Goal: Task Accomplishment & Management: Complete application form

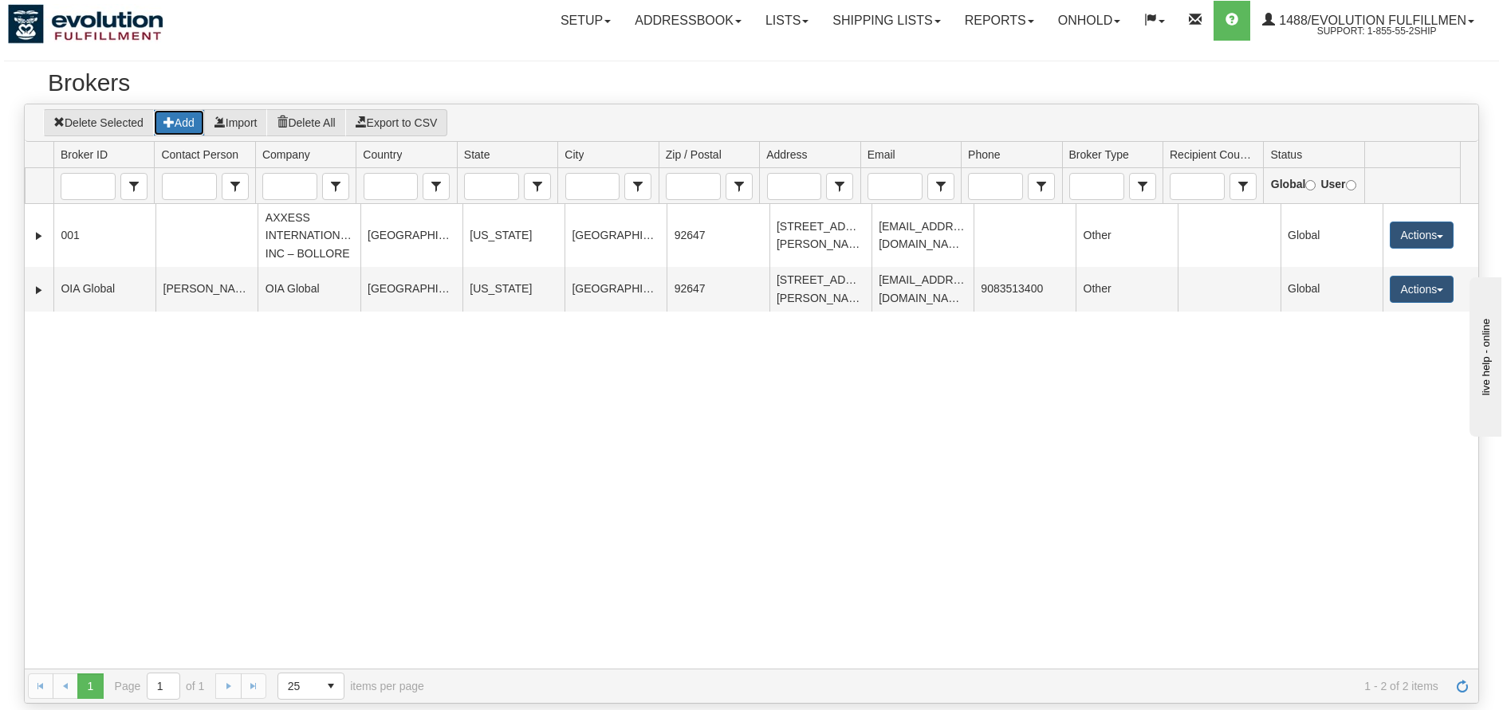
click at [183, 126] on button "Add" at bounding box center [179, 122] width 52 height 27
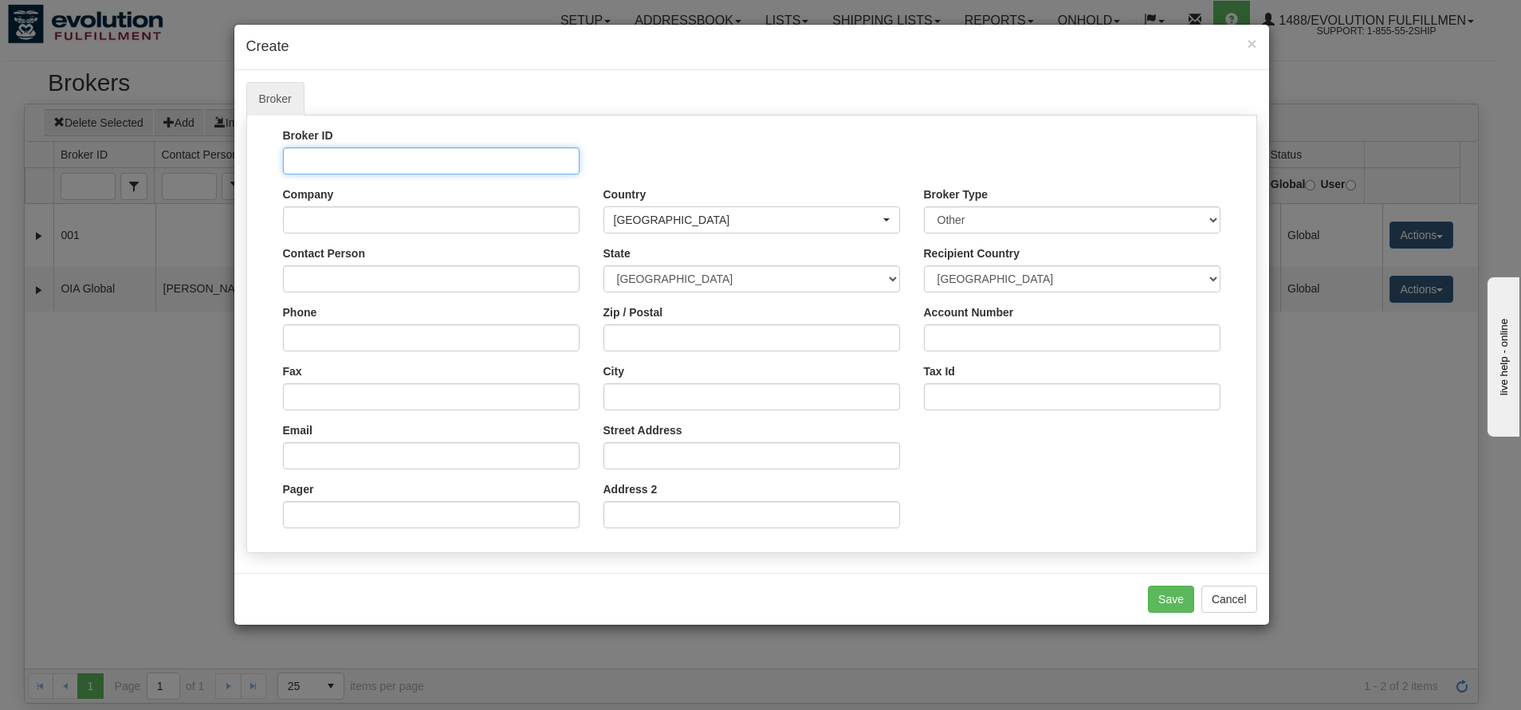
click at [447, 149] on input "Broker ID" at bounding box center [431, 161] width 297 height 27
type input "TEST"
type input "Test do not Ship"
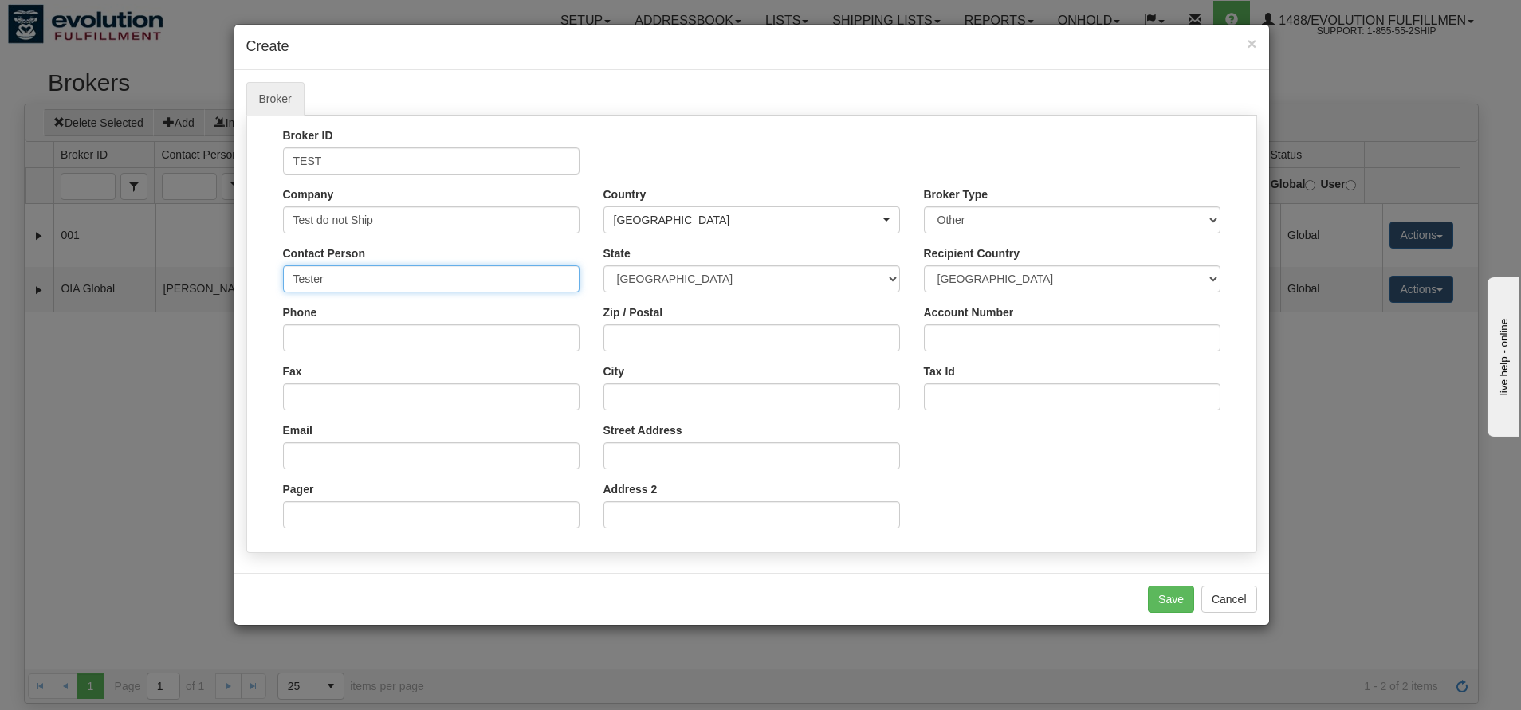
type input "Tester"
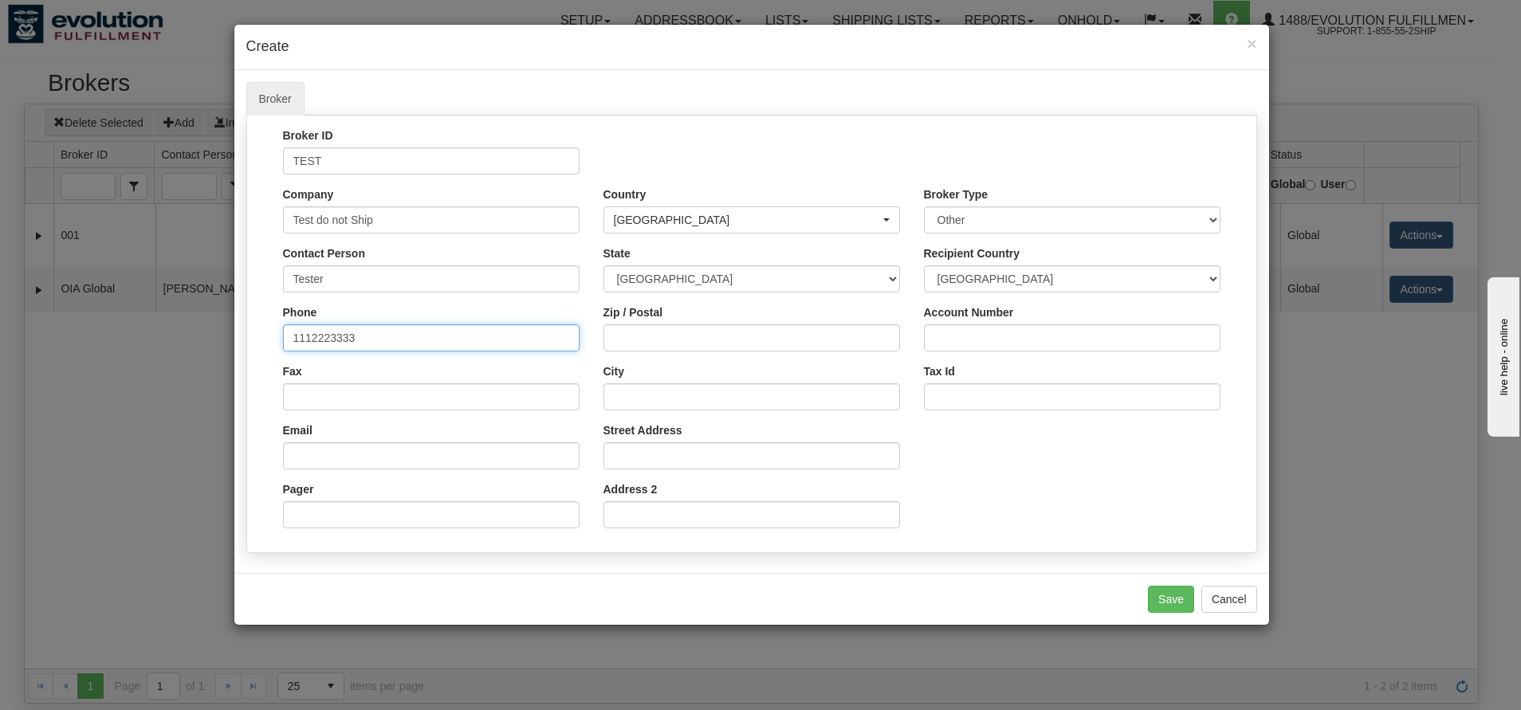
type input "1112223333"
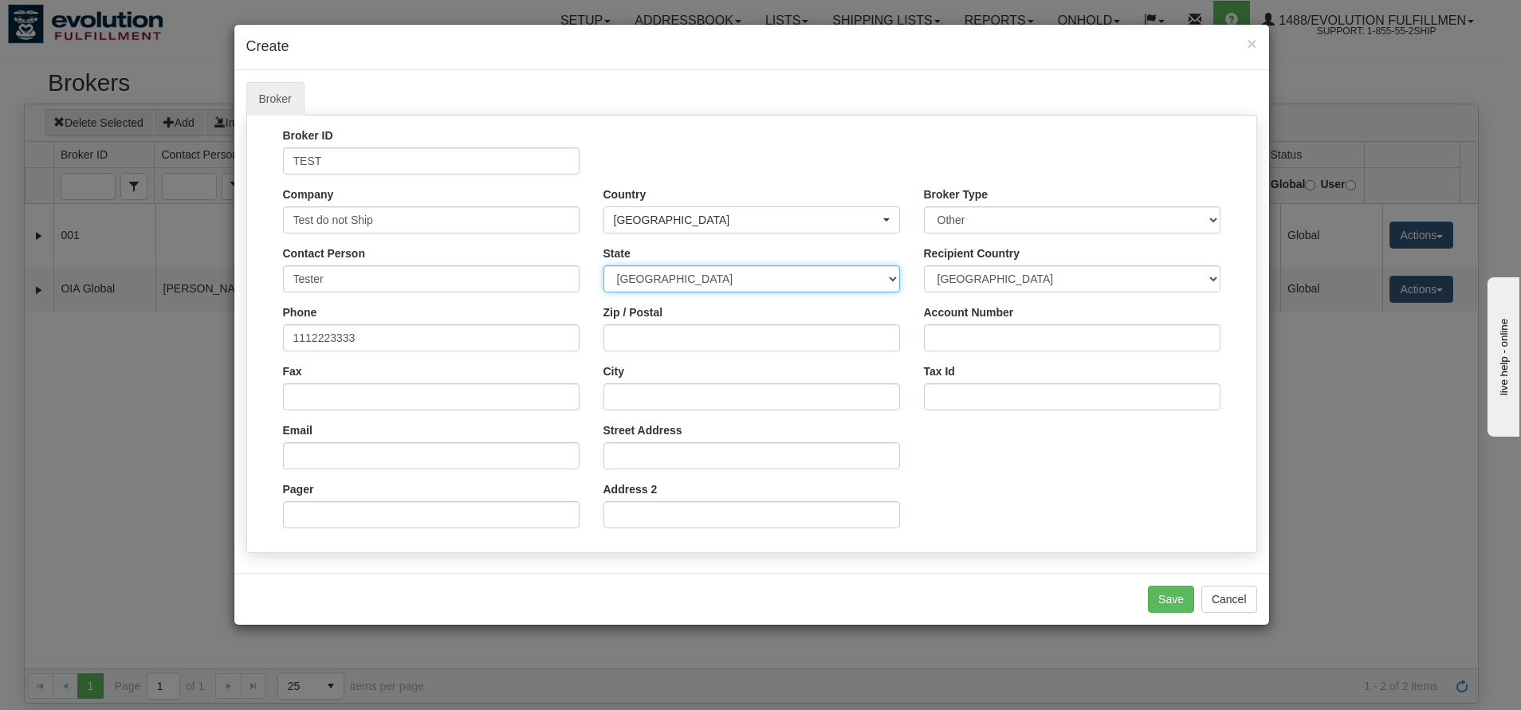
click at [725, 278] on select "[GEOGRAPHIC_DATA] [GEOGRAPHIC_DATA] [GEOGRAPHIC_DATA] [GEOGRAPHIC_DATA] [GEOGRA…" at bounding box center [752, 279] width 297 height 27
select select "ON"
click at [604, 266] on select "[GEOGRAPHIC_DATA] [GEOGRAPHIC_DATA] [GEOGRAPHIC_DATA] [GEOGRAPHIC_DATA] [GEOGRA…" at bounding box center [752, 279] width 297 height 27
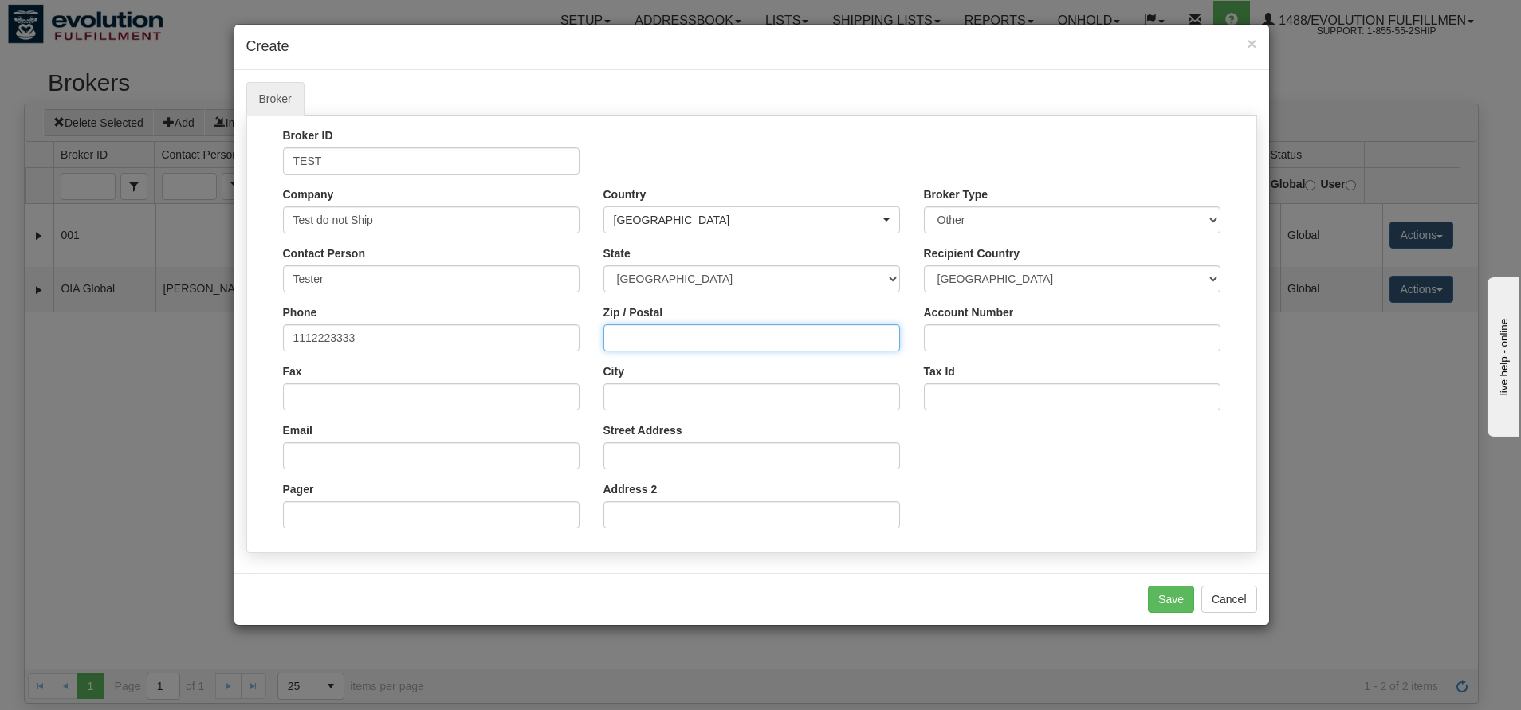
click at [638, 330] on input "Zip / Postal" at bounding box center [752, 338] width 297 height 27
type input "L"
type input "L4K4G9"
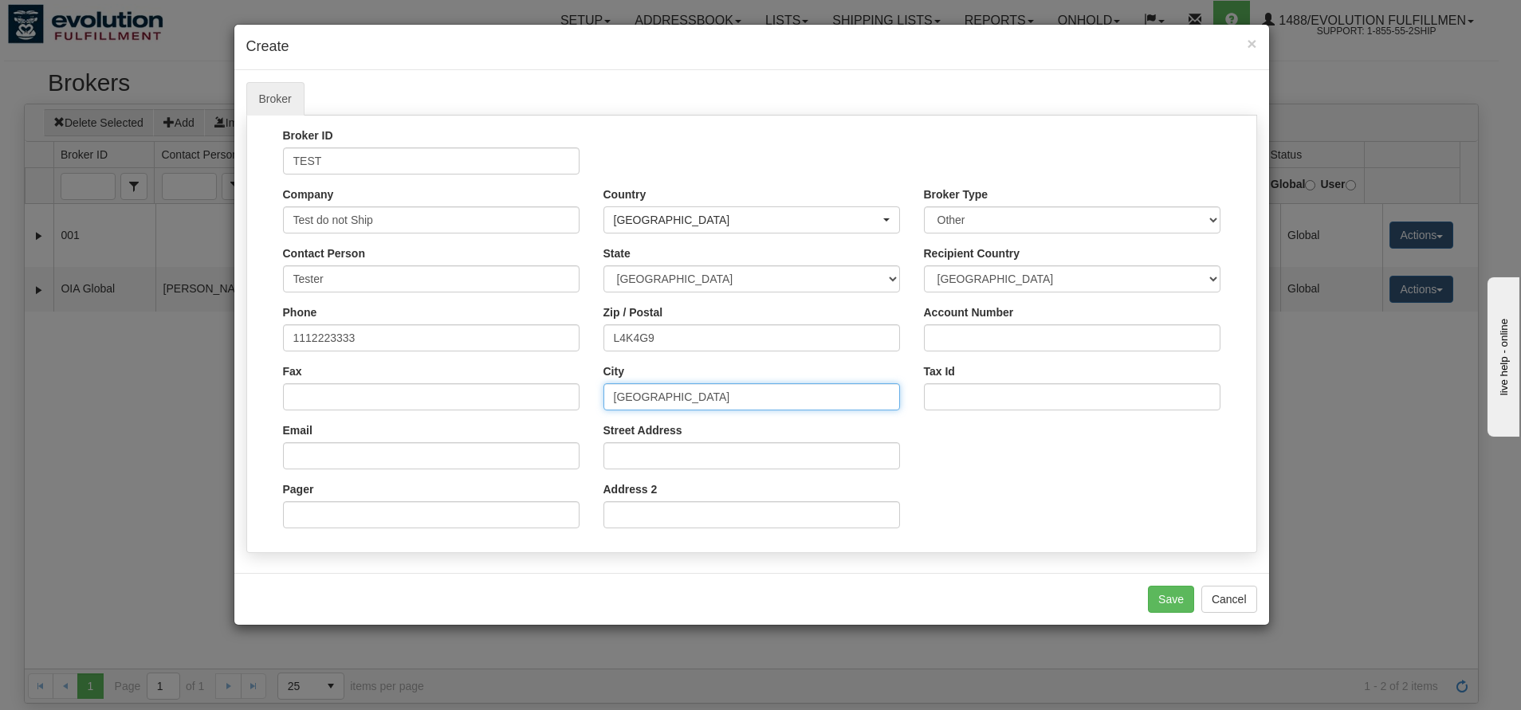
type input "[GEOGRAPHIC_DATA]"
type input "1 Test Drive"
click at [1055, 223] on select "Other test_master_broker" at bounding box center [1072, 220] width 297 height 27
click at [1058, 217] on select "Other test_master_broker" at bounding box center [1072, 220] width 297 height 27
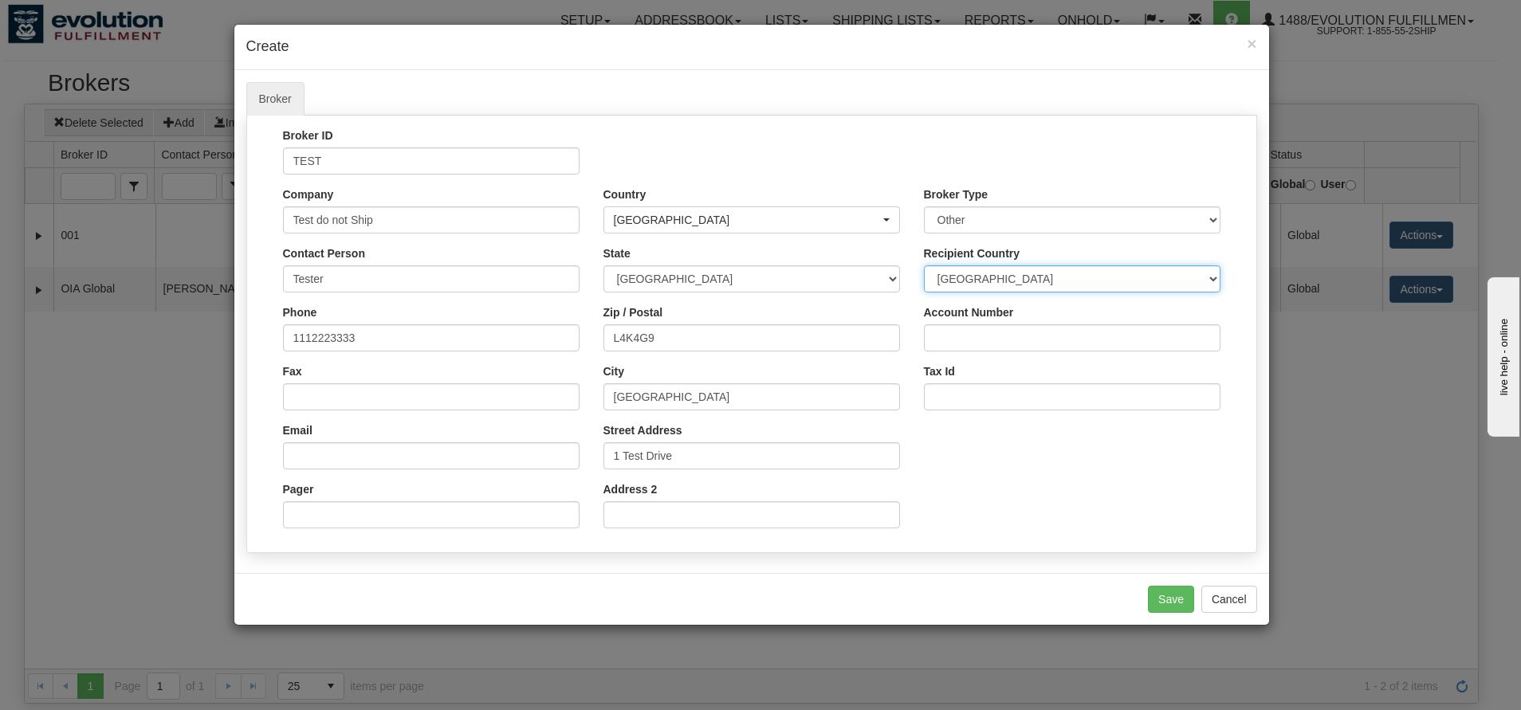
click at [1053, 274] on select "None [GEOGRAPHIC_DATA] [GEOGRAPHIC_DATA] [GEOGRAPHIC_DATA] [GEOGRAPHIC_DATA] [U…" at bounding box center [1072, 279] width 297 height 27
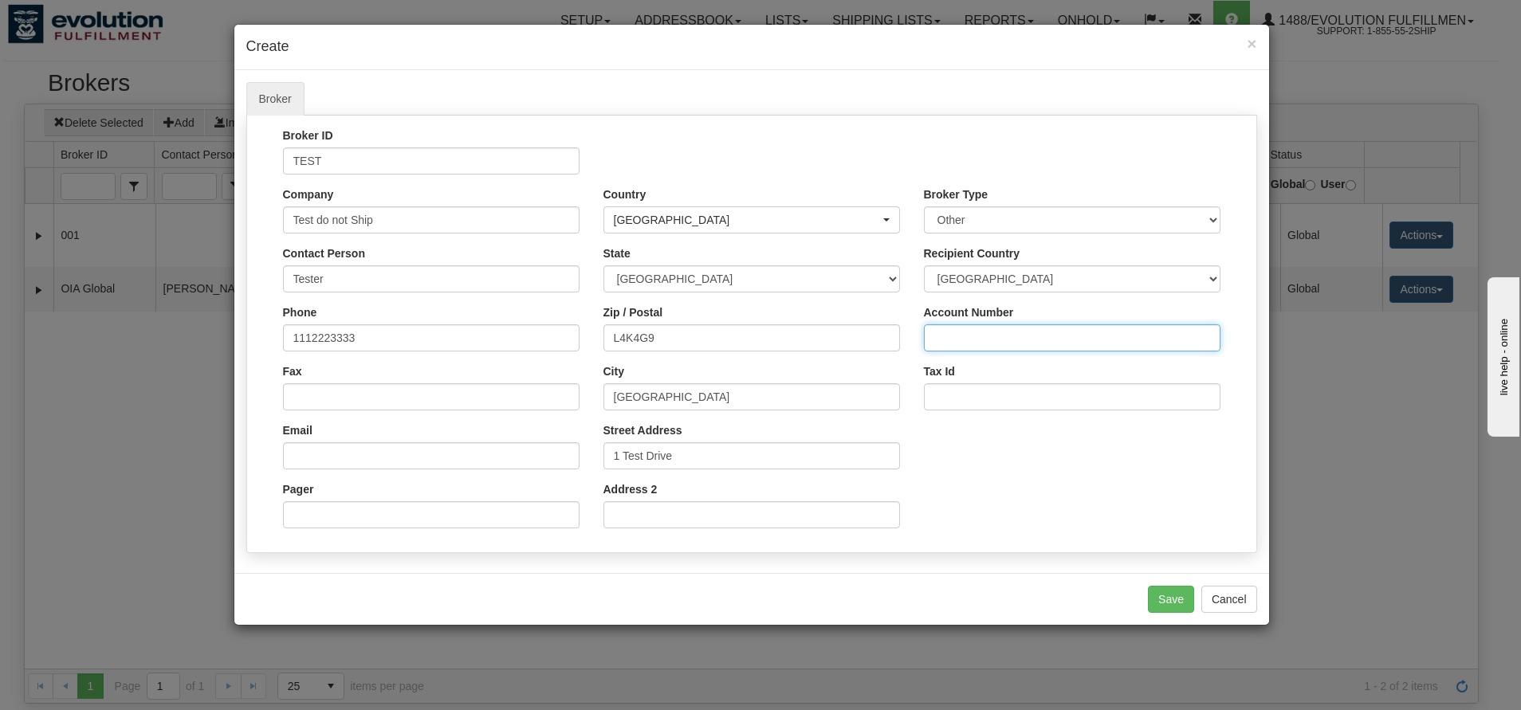
click at [1026, 337] on input "Account Number" at bounding box center [1072, 338] width 297 height 27
type input "1234567890"
click at [1172, 593] on button "Save" at bounding box center [1171, 599] width 46 height 27
